Goal: Task Accomplishment & Management: Complete application form

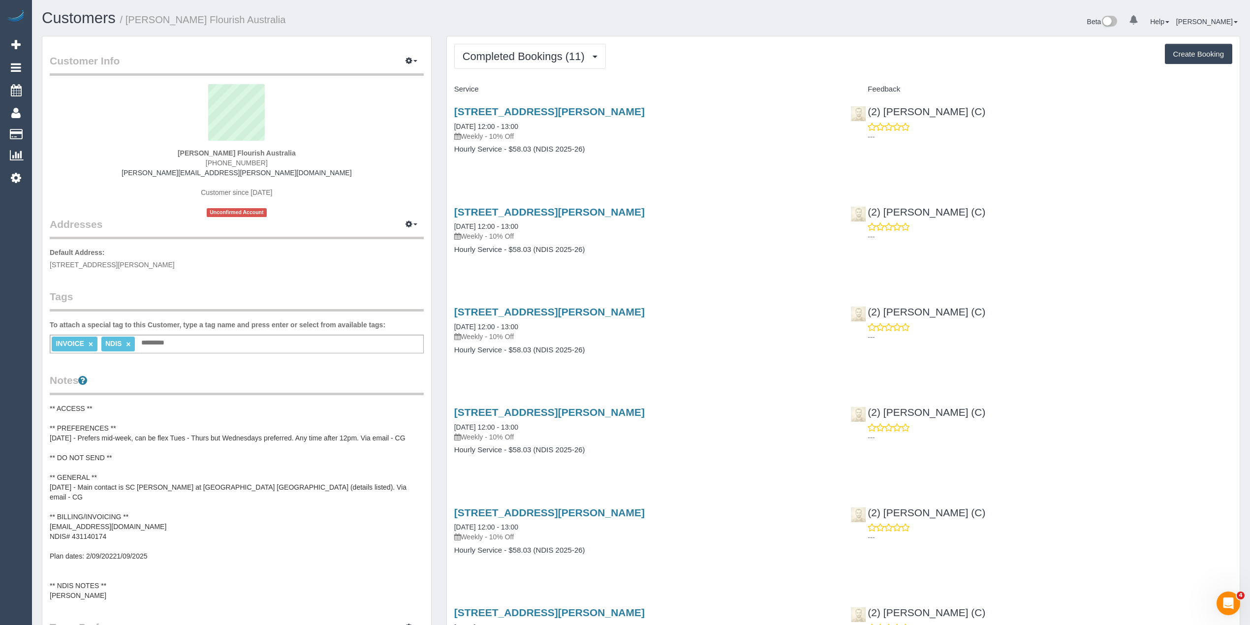
click at [186, 152] on strong "Natasha McCabe Flourish Australia" at bounding box center [237, 153] width 118 height 8
click at [188, 152] on strong "Natasha McCabe Flourish Australia" at bounding box center [237, 153] width 118 height 8
click at [195, 149] on strong "Natasha McCabe Flourish Australia" at bounding box center [237, 153] width 118 height 8
click at [217, 149] on strong "Natasha McCabe Flourish Australia" at bounding box center [237, 153] width 118 height 8
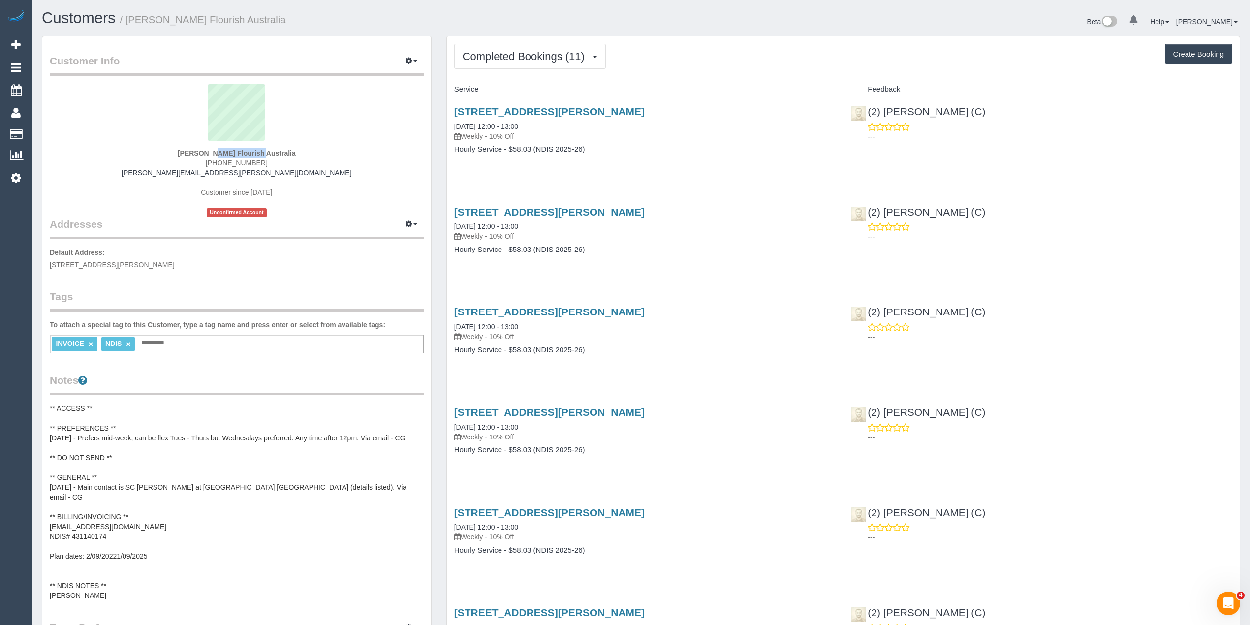
copy strong "Natasha McCabe"
click at [479, 48] on button "Completed Bookings (11)" at bounding box center [530, 56] width 152 height 25
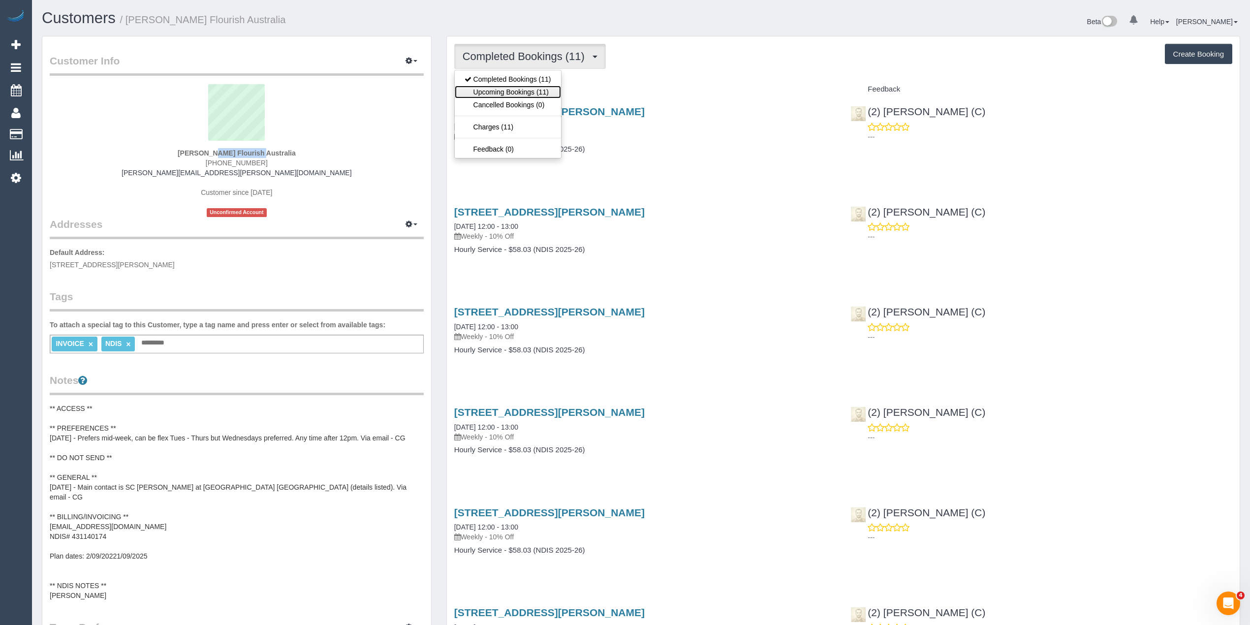
click at [493, 92] on link "Upcoming Bookings (11)" at bounding box center [508, 92] width 106 height 13
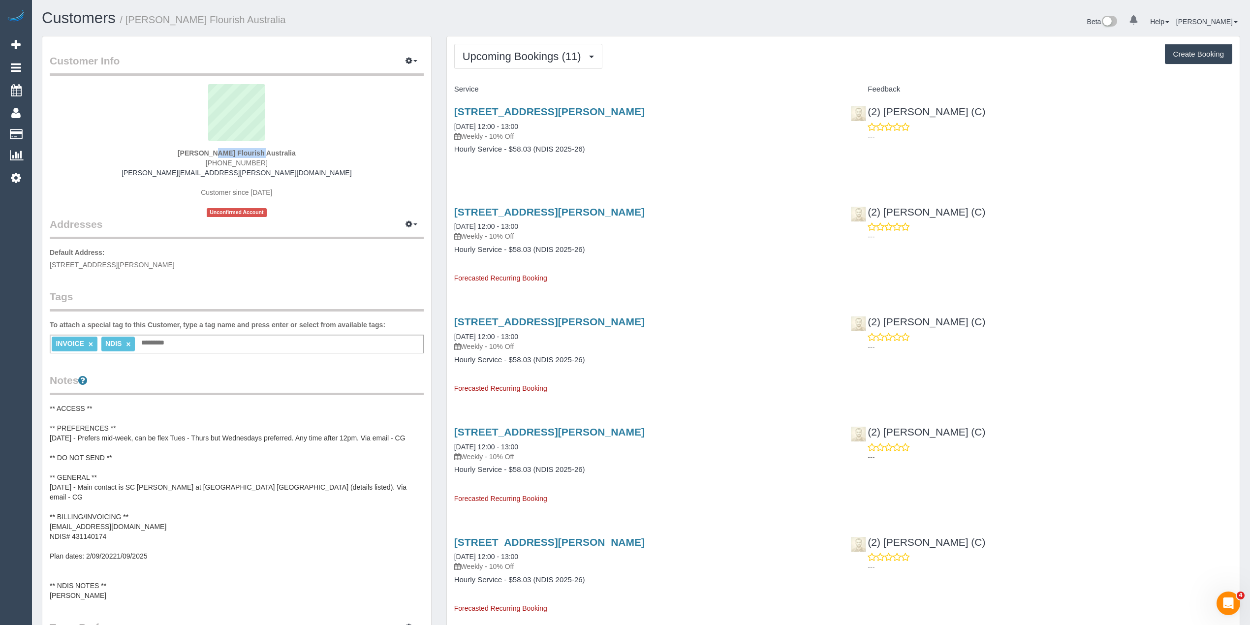
scroll to position [10, 0]
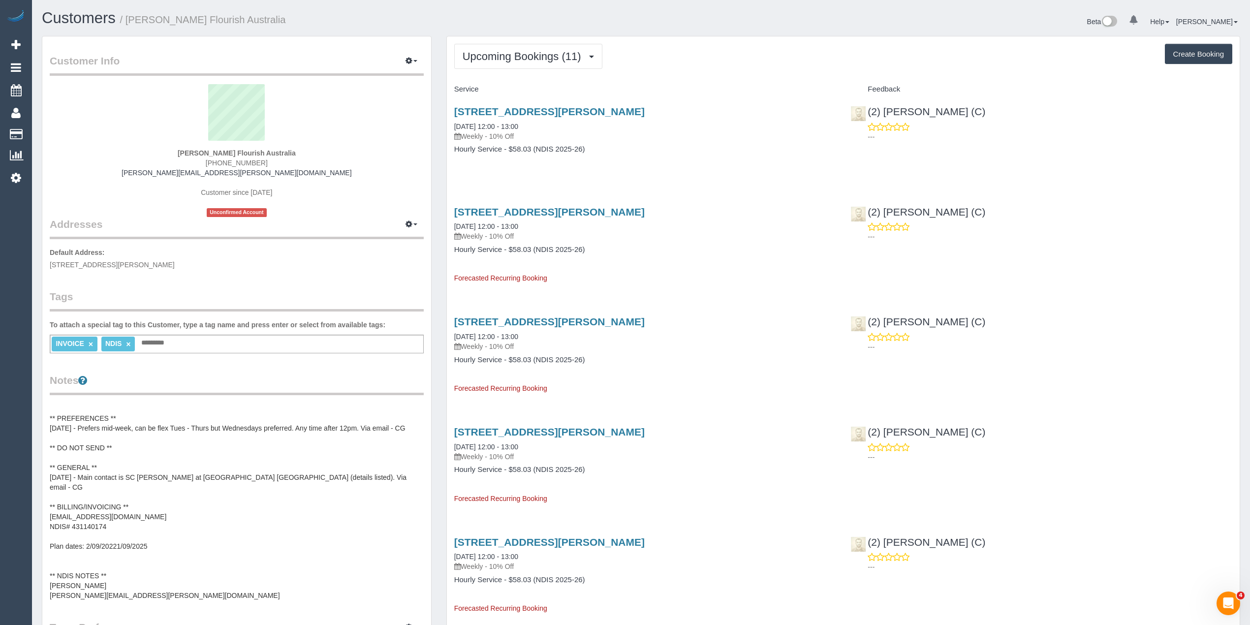
click at [87, 508] on pre "** ACCESS ** ** PREFERENCES ** 17/07/25 - Prefers mid-week, can be flex Tues - …" at bounding box center [237, 502] width 374 height 197
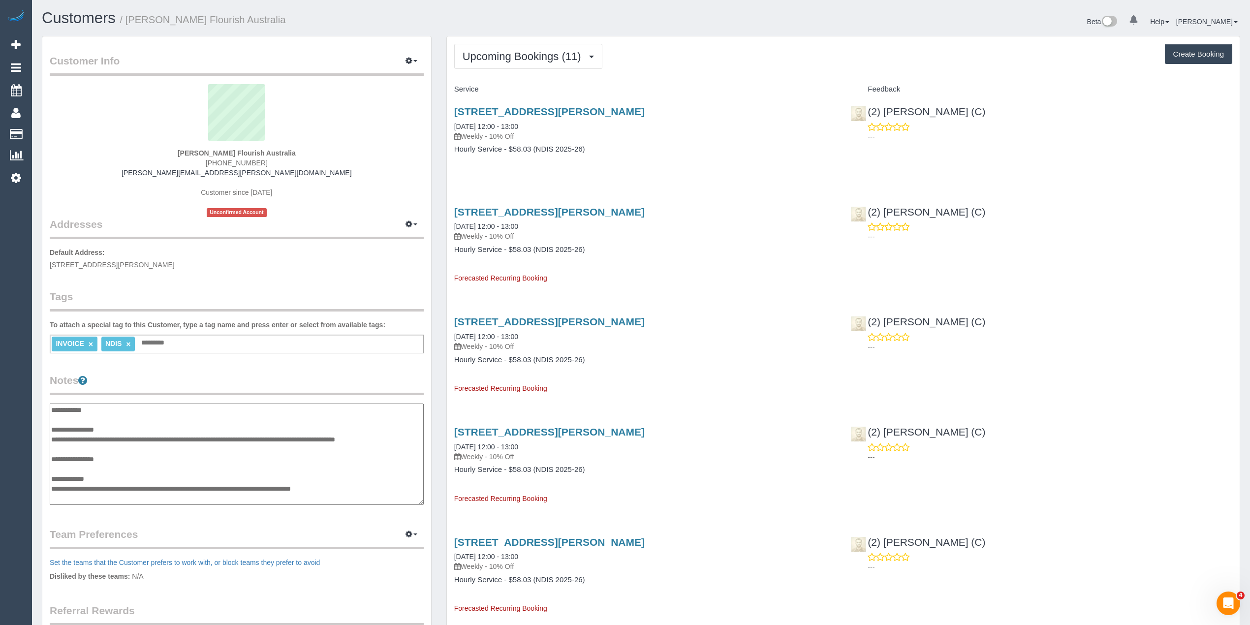
scroll to position [118, 0]
click at [87, 508] on div "Customer Info Edit Contact Info Send Message Email Preferences Special Sales Ta…" at bounding box center [236, 397] width 389 height 722
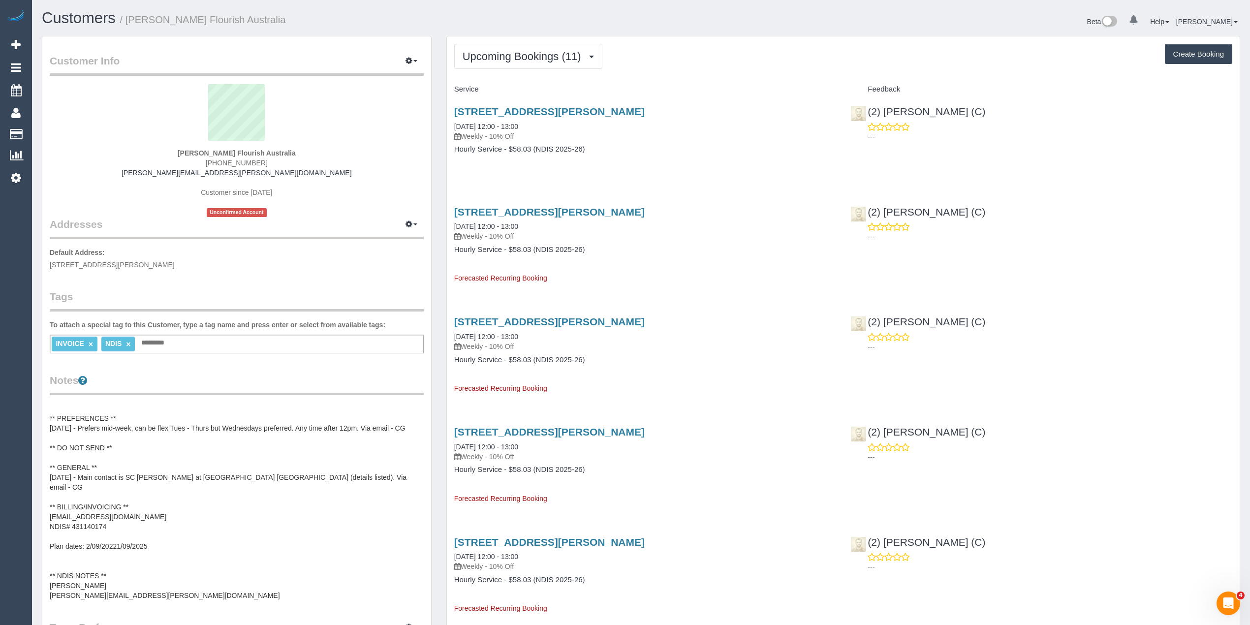
click at [91, 512] on pre "** ACCESS ** ** PREFERENCES ** 17/07/25 - Prefers mid-week, can be flex Tues - …" at bounding box center [237, 502] width 374 height 197
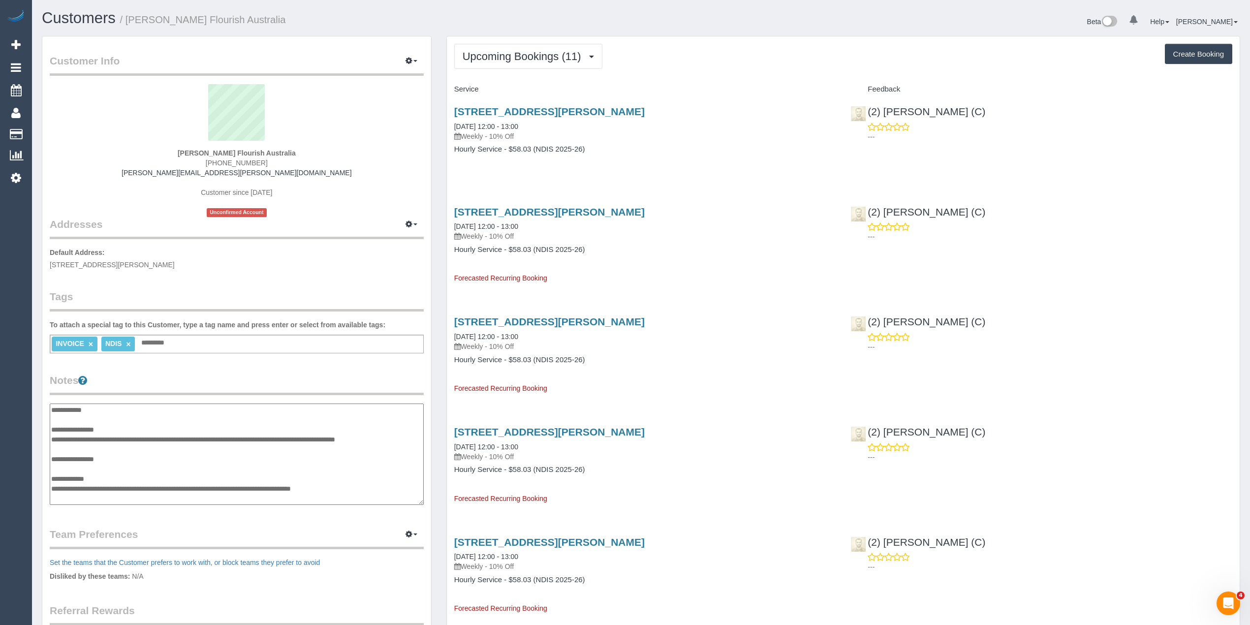
click at [91, 512] on div "Customer Info Edit Contact Info Send Message Email Preferences Special Sales Ta…" at bounding box center [236, 397] width 389 height 722
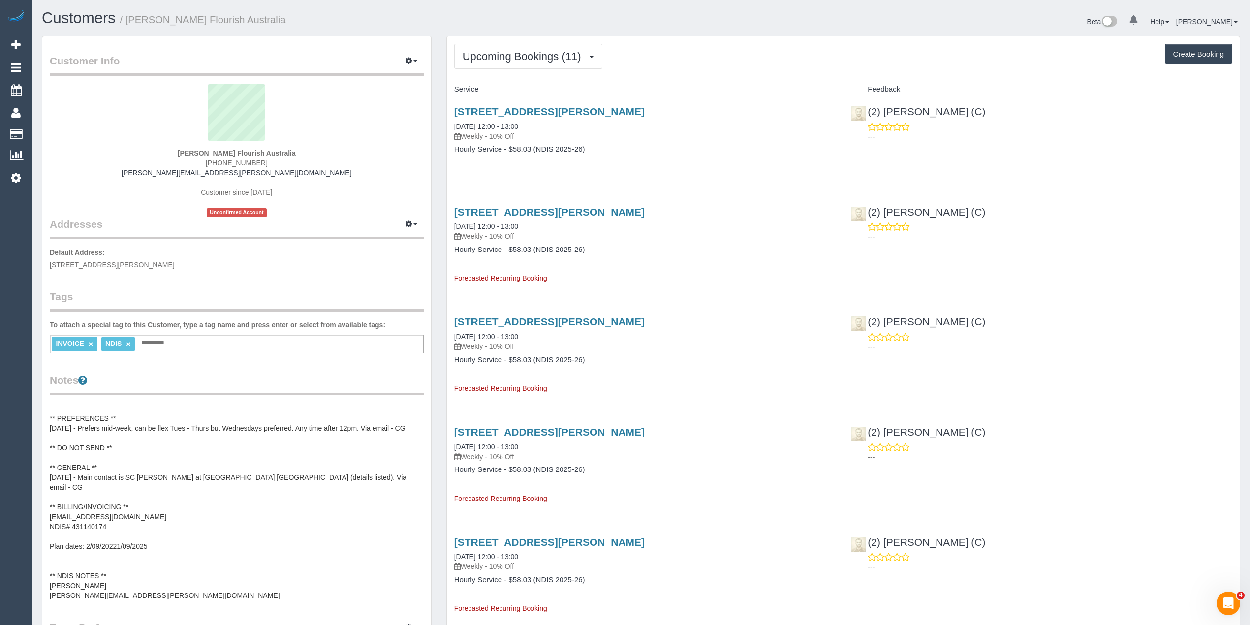
click at [89, 517] on pre "** ACCESS ** ** PREFERENCES ** 17/07/25 - Prefers mid-week, can be flex Tues - …" at bounding box center [237, 502] width 374 height 197
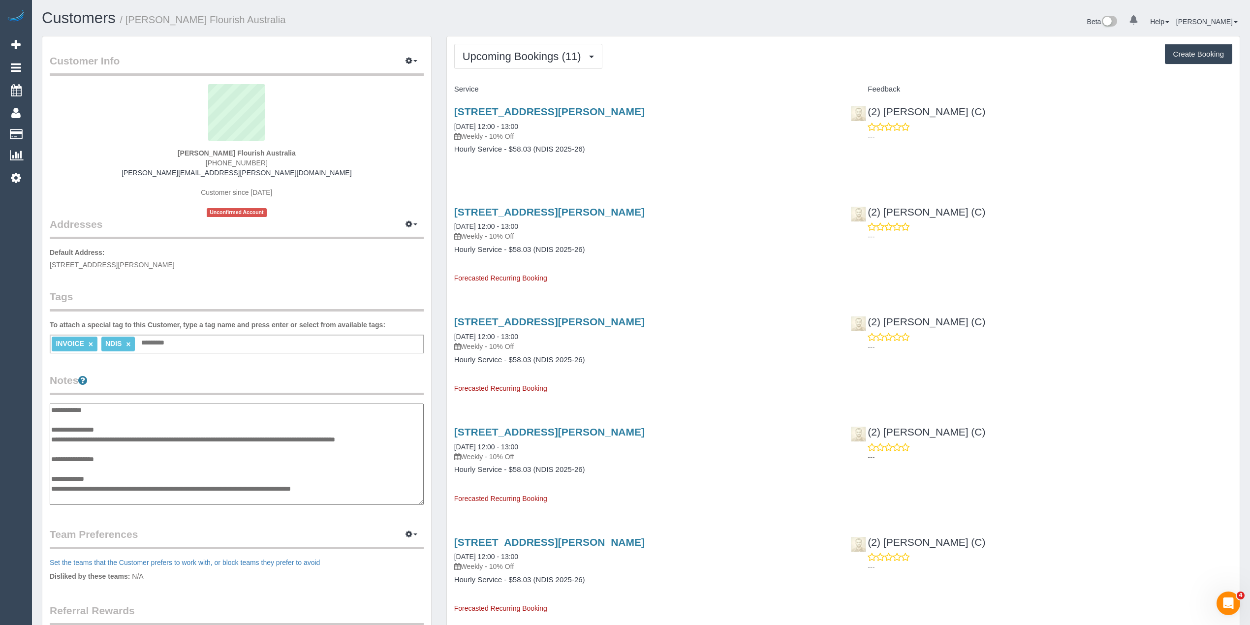
scroll to position [118, 0]
click at [98, 418] on textarea "**********" at bounding box center [237, 455] width 374 height 102
drag, startPoint x: 48, startPoint y: 263, endPoint x: 178, endPoint y: 260, distance: 129.5
click at [178, 260] on div "Customer Info Edit Contact Info Send Message Email Preferences Special Sales Ta…" at bounding box center [236, 397] width 389 height 722
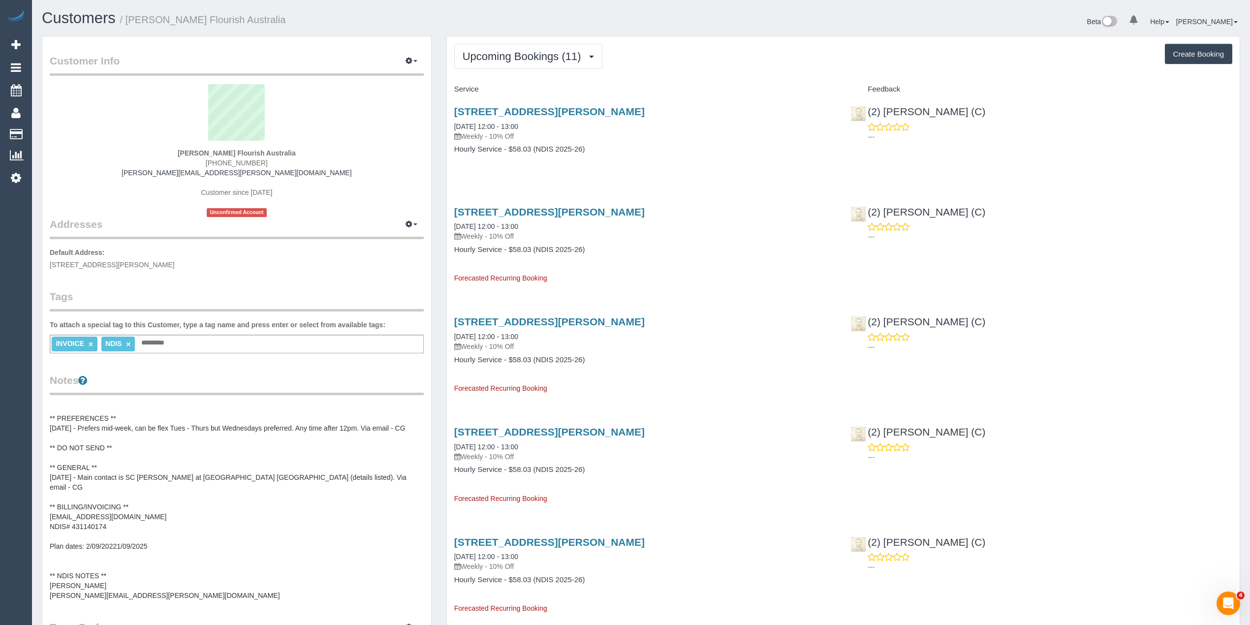
copy span "37 Wilson Street, BRUNSWICK, VIC 3056"
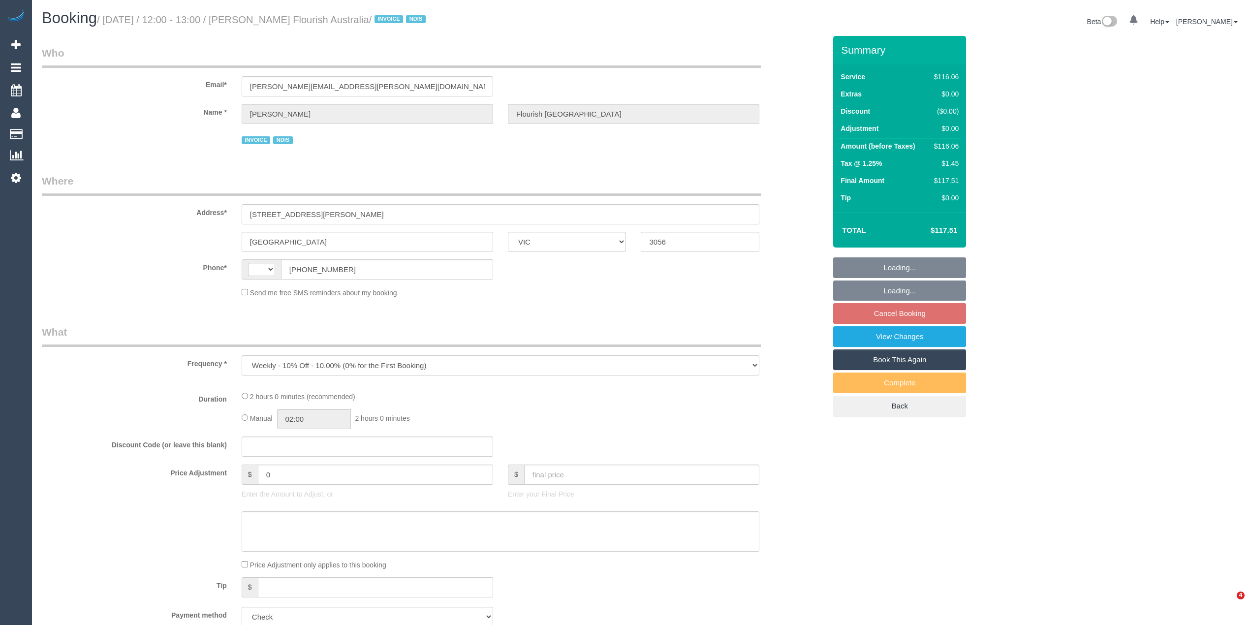
select select "VIC"
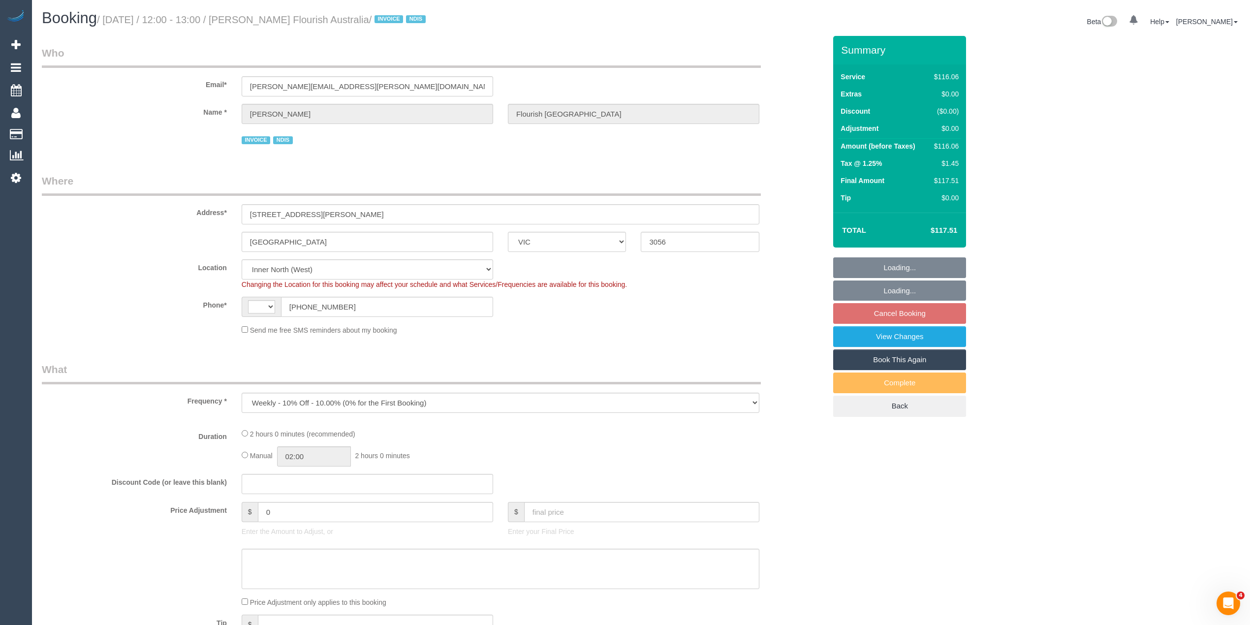
select select "object:546"
select select "string:AU"
select select "number:28"
select select "number:14"
select select "number:19"
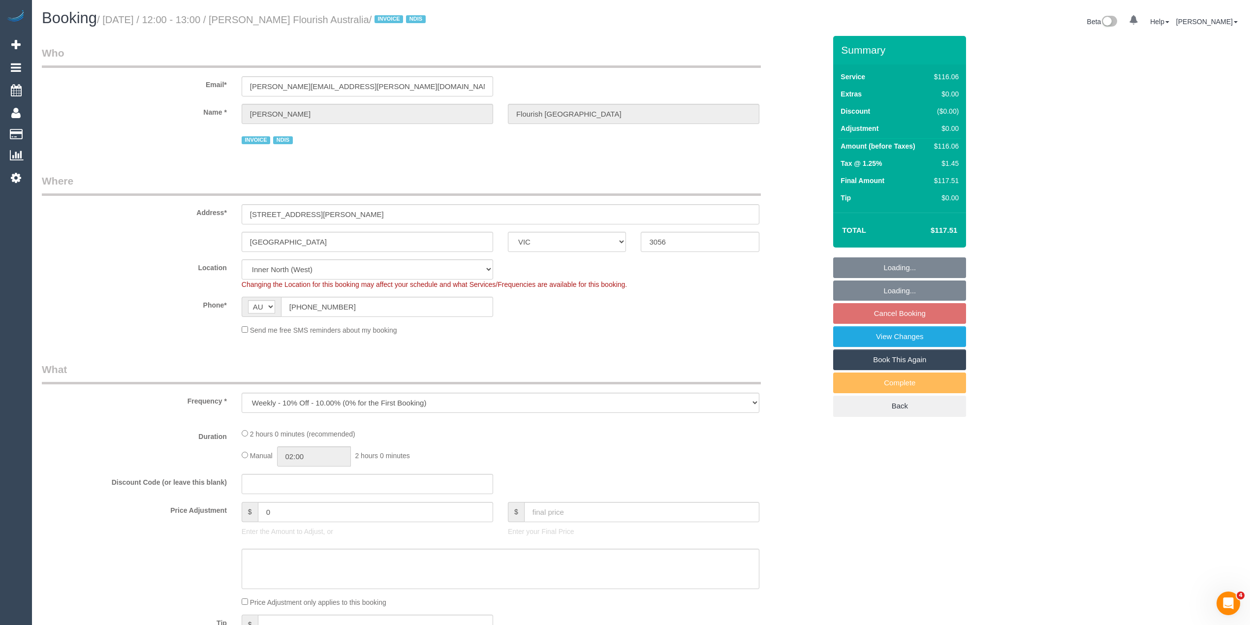
select select "number:36"
select select "number:35"
select select "number:13"
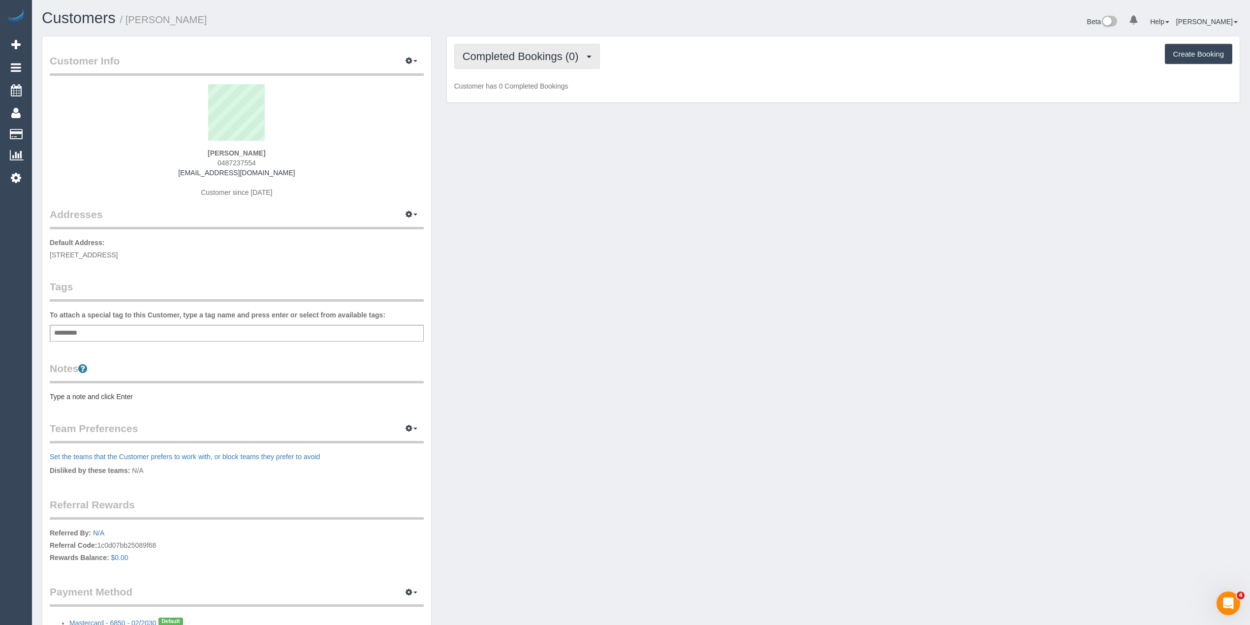
click at [478, 50] on span "Completed Bookings (0)" at bounding box center [523, 56] width 121 height 12
click at [513, 93] on link "Upcoming Bookings (1)" at bounding box center [506, 92] width 102 height 13
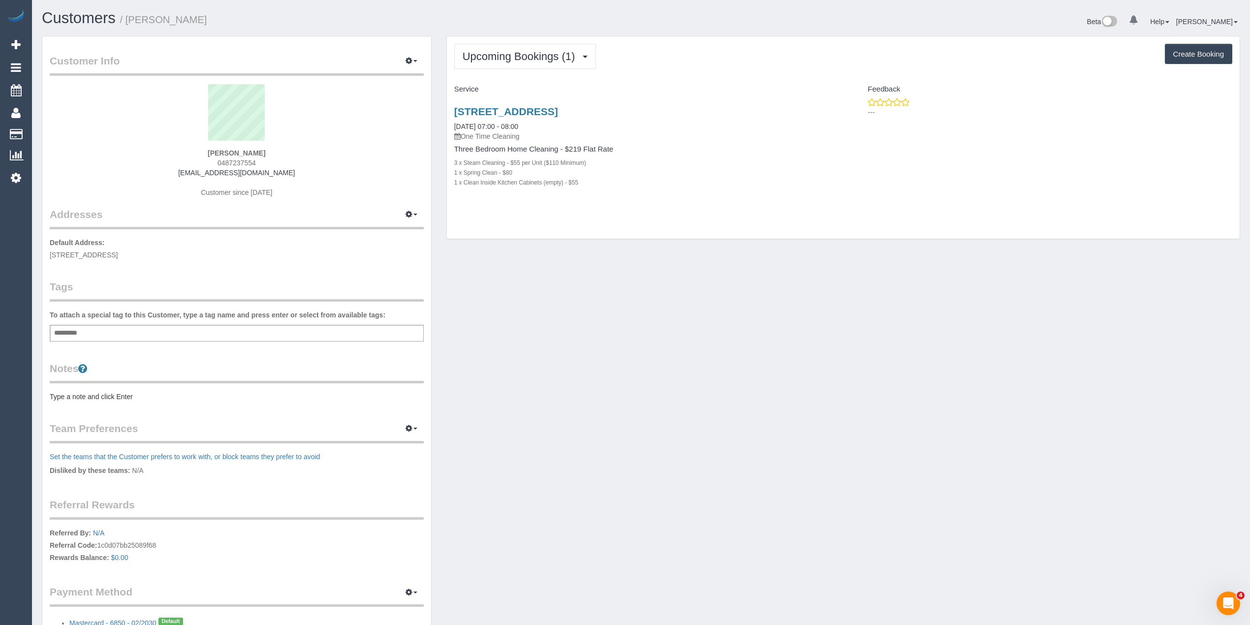
drag, startPoint x: 725, startPoint y: 112, endPoint x: 451, endPoint y: 107, distance: 273.7
click at [451, 107] on div "1 Gatehouse Drive, Unit 32, Kensington, VIC 3031 11/10/2025 07:00 - 08:00 One T…" at bounding box center [645, 151] width 397 height 109
copy link "1 Gatehouse Drive, Unit 32, Kensington, VIC 3031"
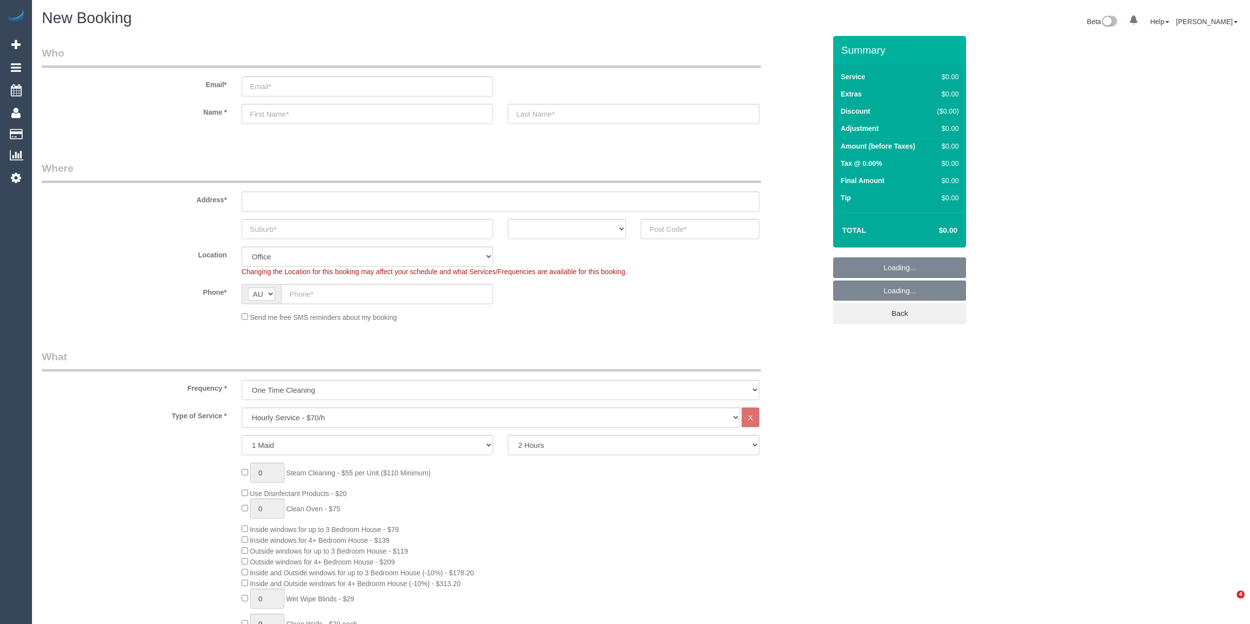
select select "object:2096"
